Goal: Information Seeking & Learning: Check status

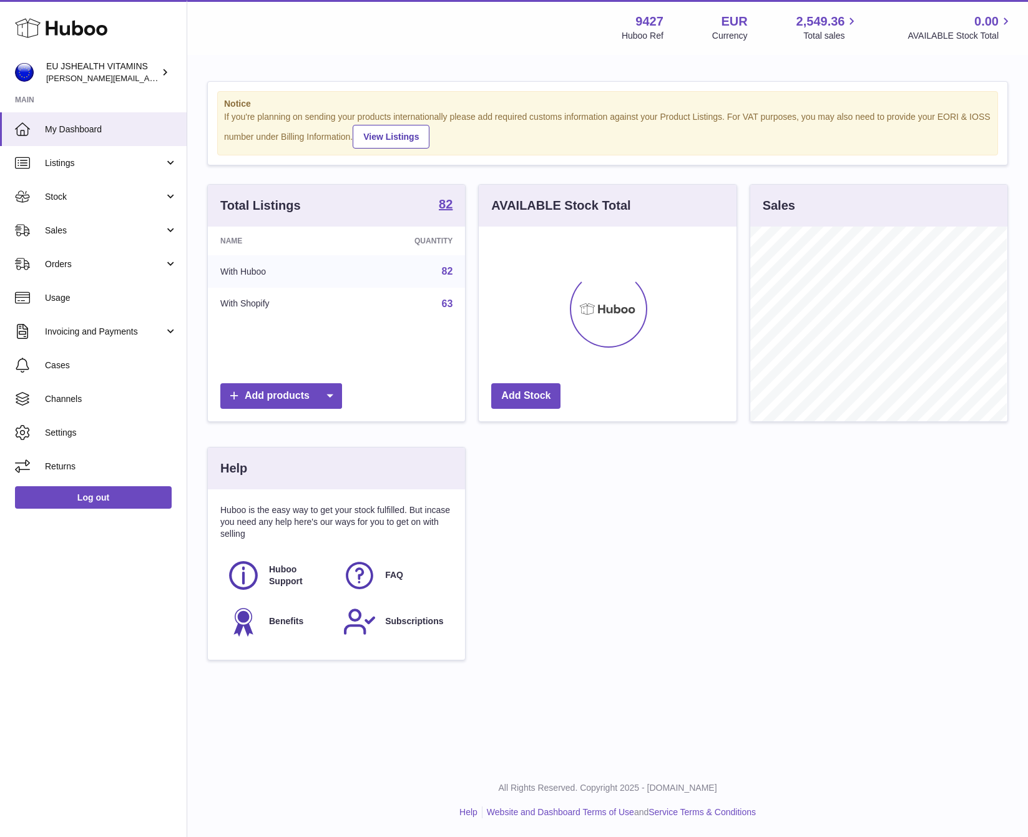
scroll to position [195, 257]
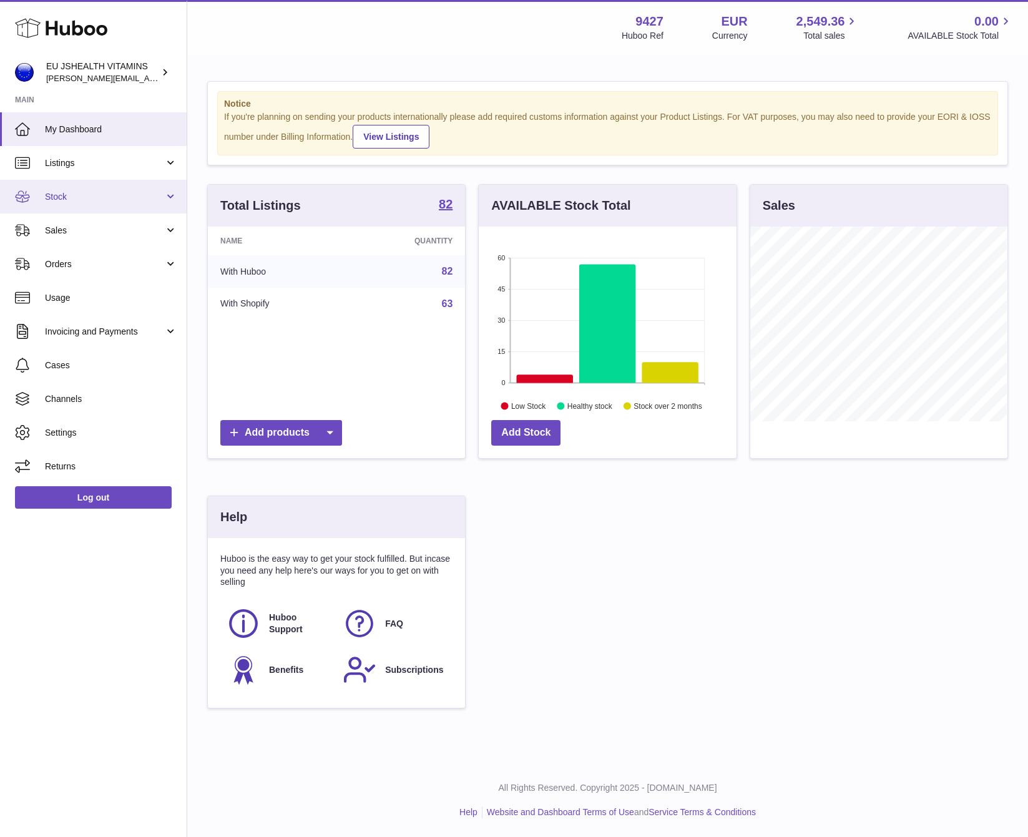
click at [39, 189] on link "Stock" at bounding box center [93, 197] width 187 height 34
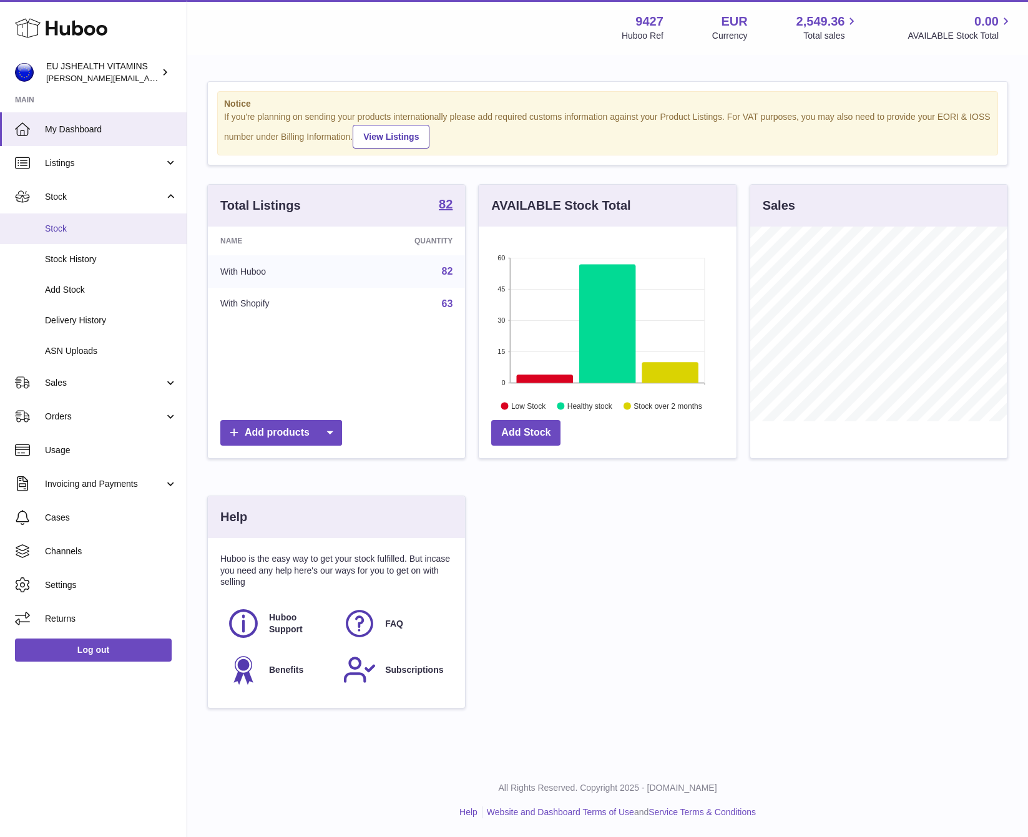
click at [60, 229] on span "Stock" at bounding box center [111, 229] width 132 height 12
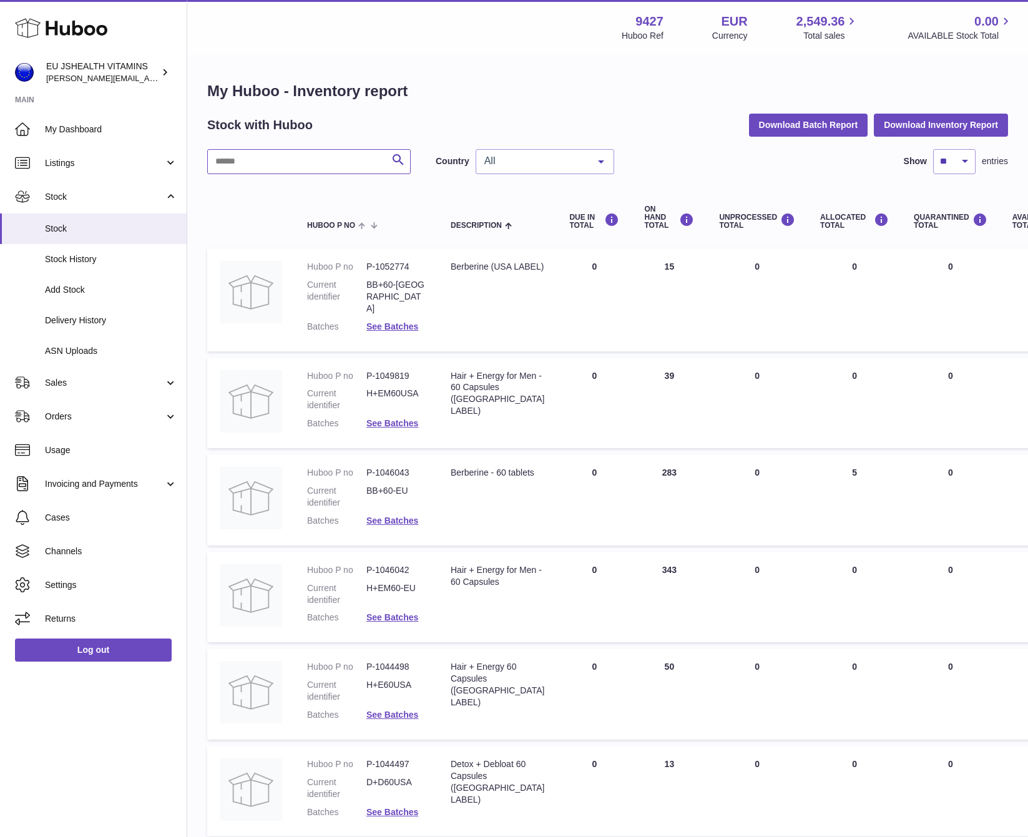
click at [264, 162] on input "text" at bounding box center [309, 161] width 204 height 25
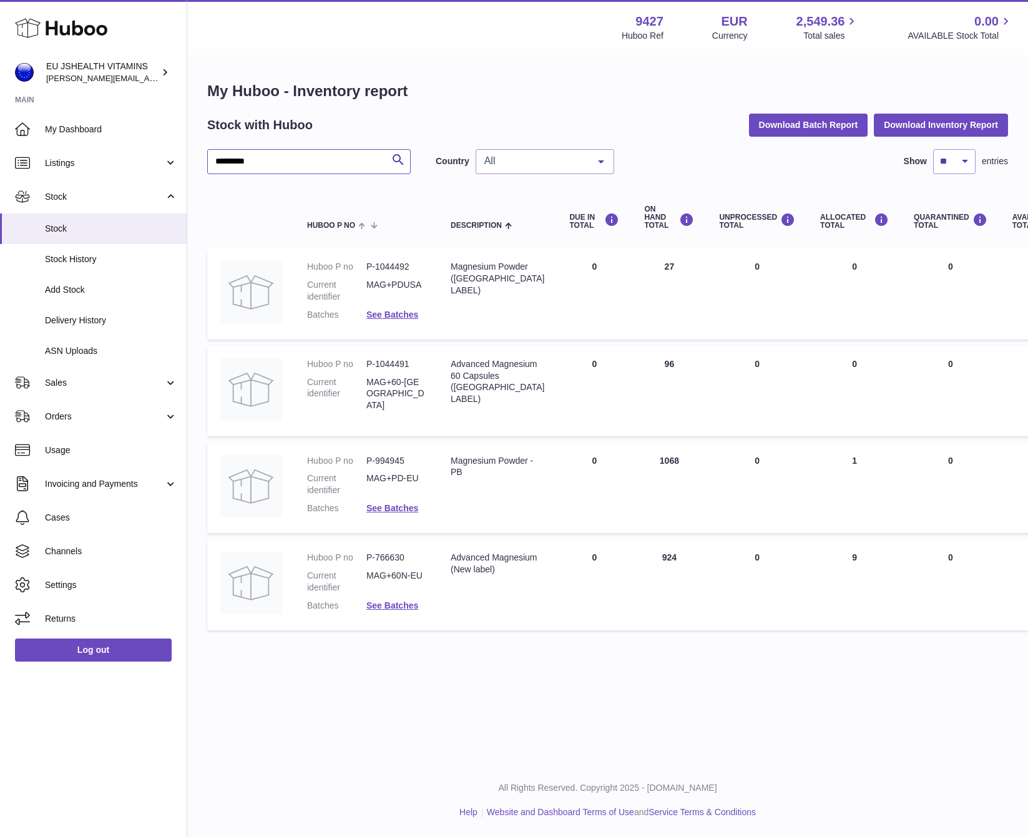
type input "*********"
click at [412, 577] on dd "MAG+60N-EU" at bounding box center [395, 582] width 59 height 24
copy dl "MAG+60N-EU"
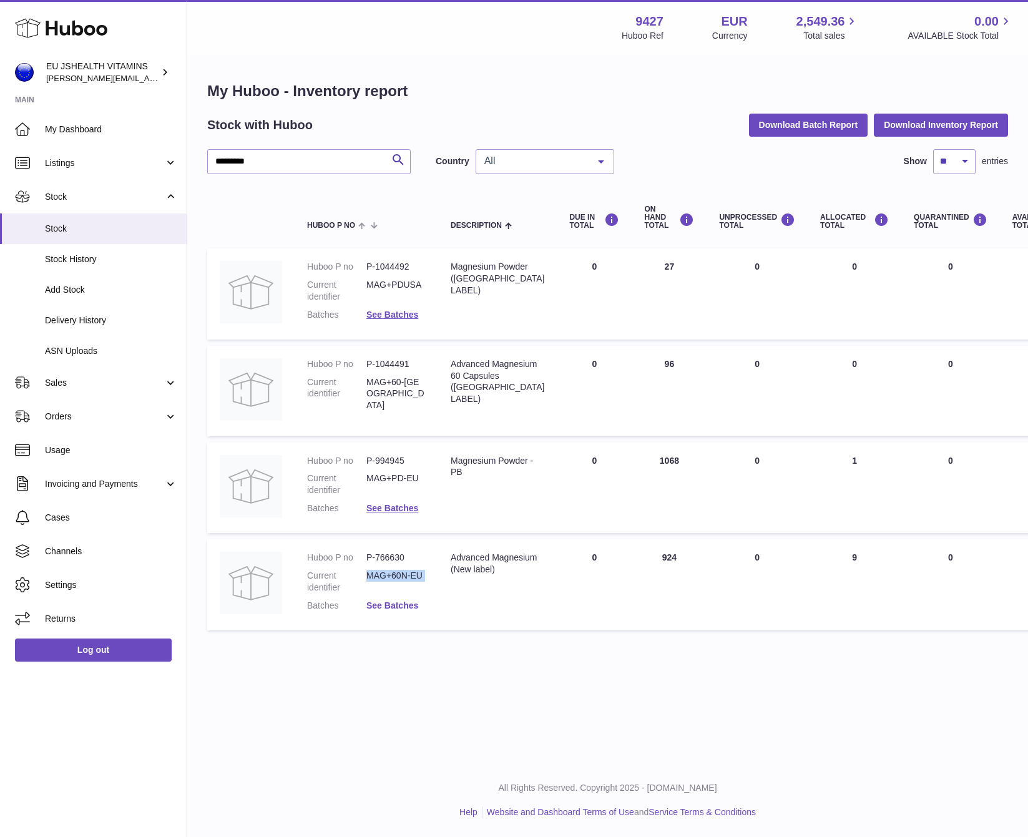
click at [398, 601] on link "See Batches" at bounding box center [392, 606] width 52 height 10
